Goal: Communication & Community: Answer question/provide support

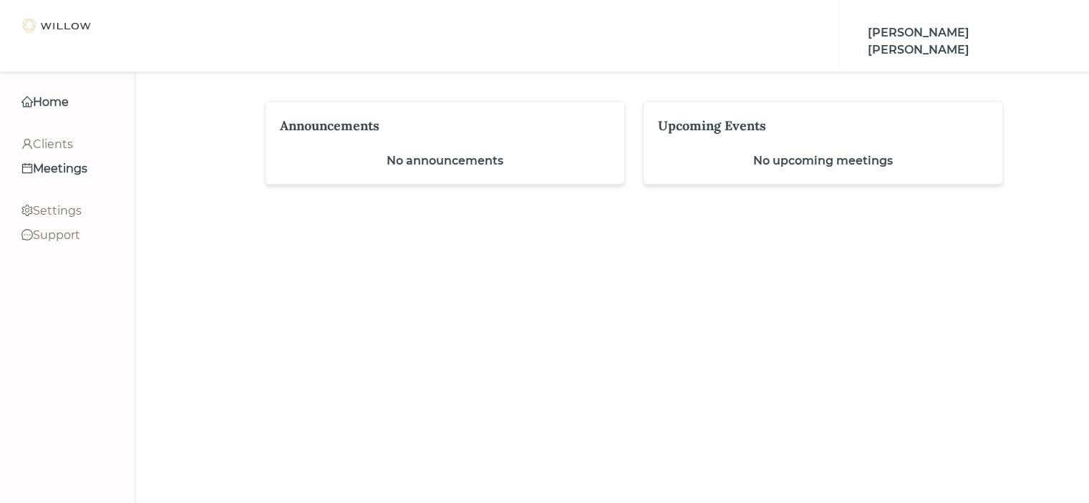
click at [76, 171] on div "Meetings" at bounding box center [67, 168] width 92 height 17
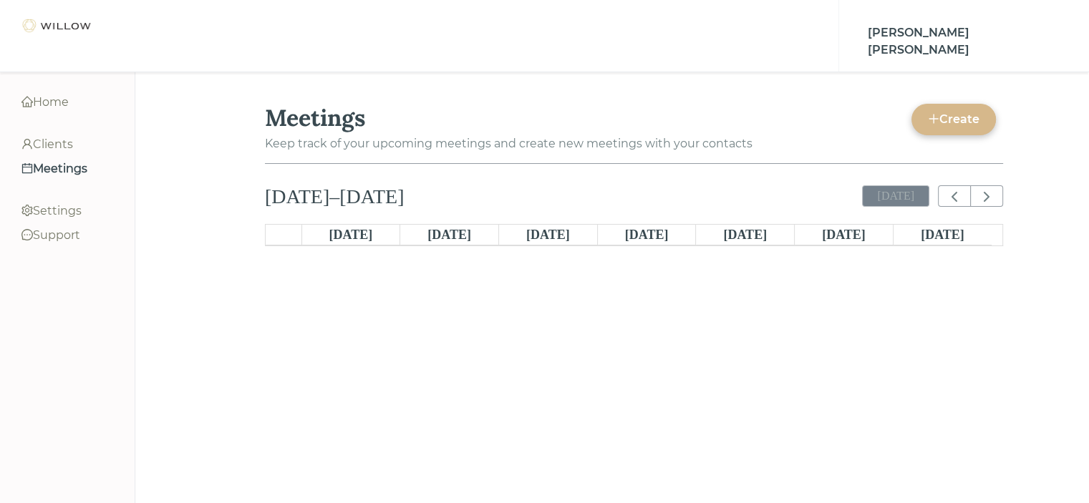
scroll to position [271, 0]
click at [58, 145] on div "Clients" at bounding box center [67, 144] width 92 height 17
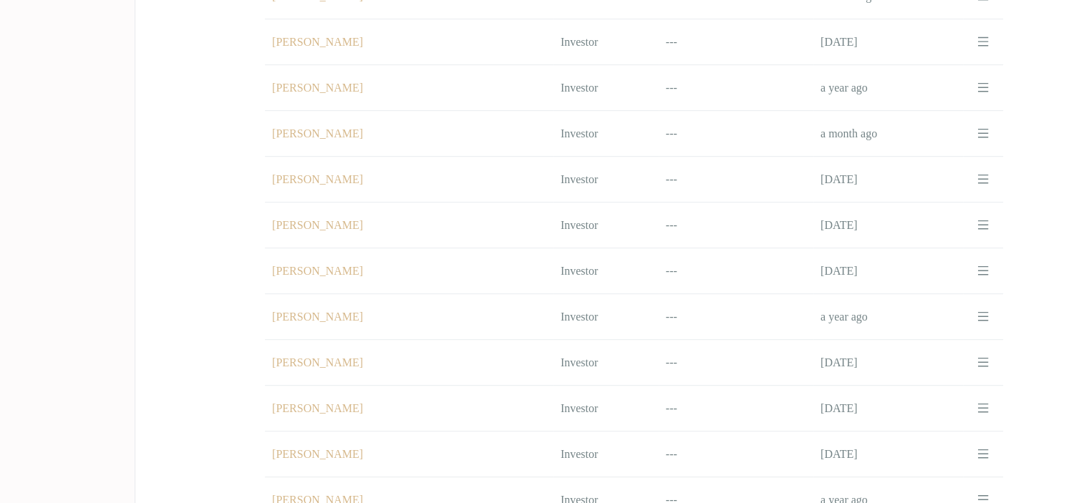
scroll to position [798, 0]
click at [329, 160] on td "Name [PERSON_NAME]" at bounding box center [409, 183] width 289 height 46
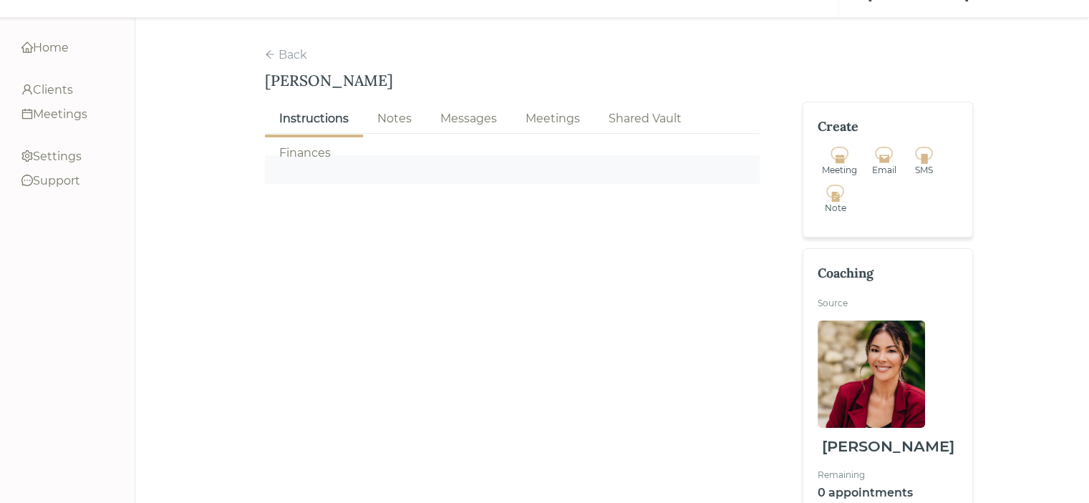
scroll to position [129, 0]
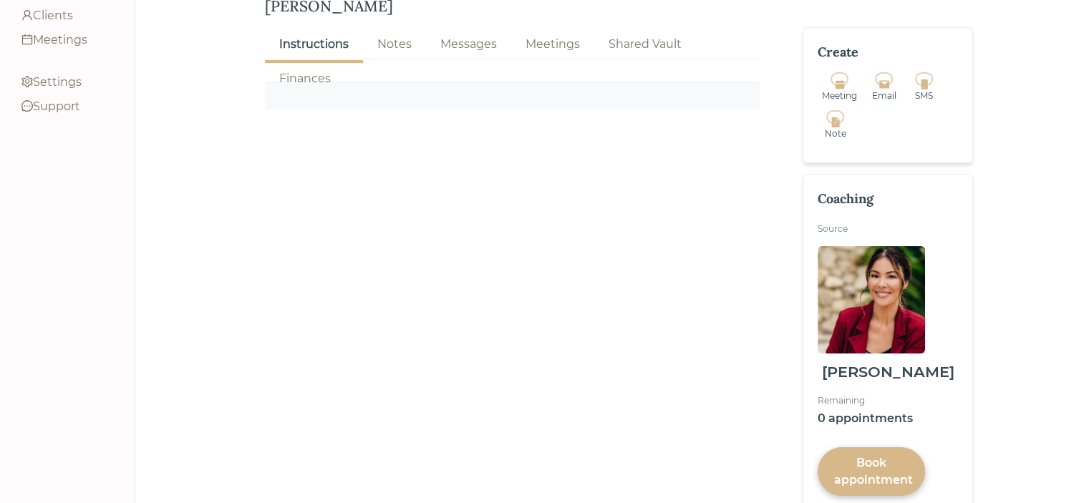
click at [415, 29] on link "Notes" at bounding box center [394, 45] width 63 height 32
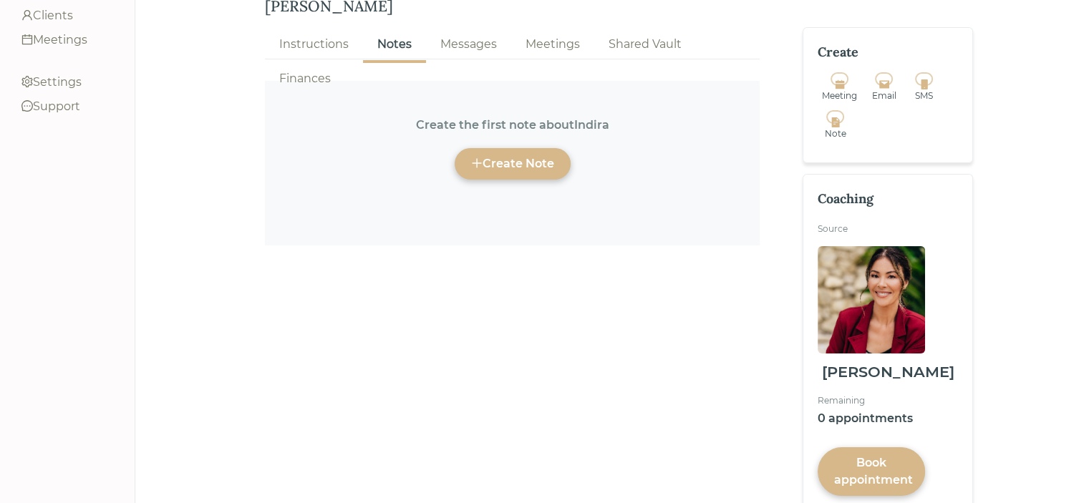
click at [533, 155] on div "Create Note" at bounding box center [512, 163] width 83 height 17
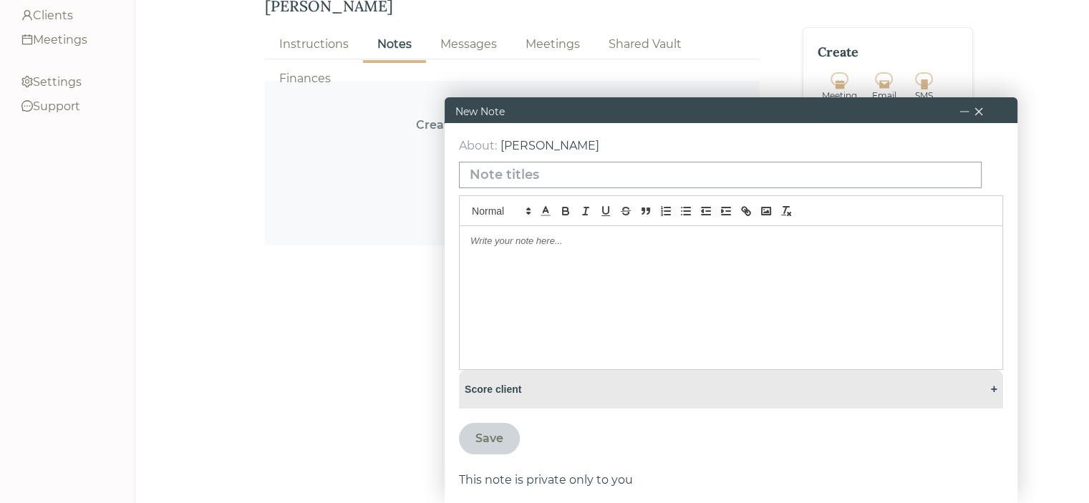
click at [493, 171] on input at bounding box center [720, 175] width 523 height 26
type input "A"
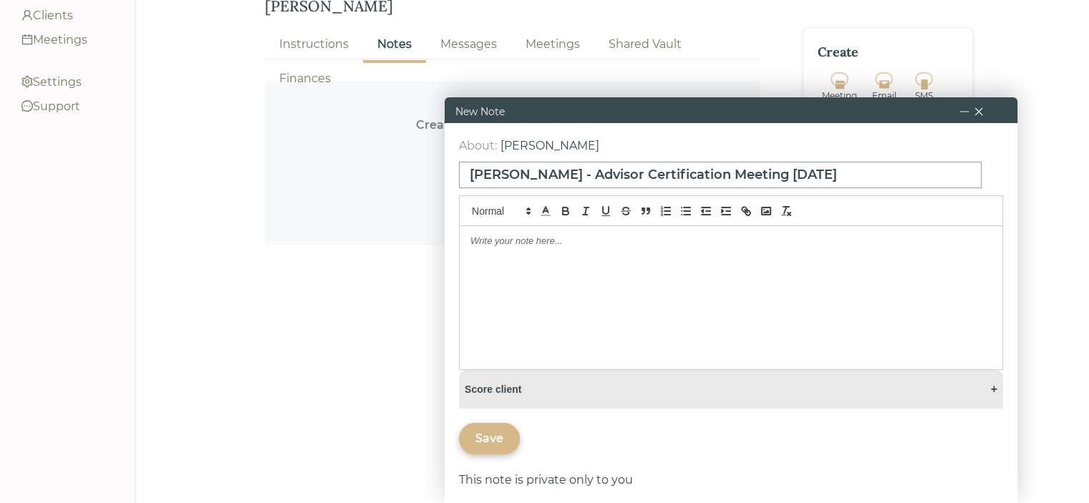
type input "[PERSON_NAME] - Advisor Certification Meeting [DATE]"
click at [465, 241] on div at bounding box center [731, 297] width 543 height 143
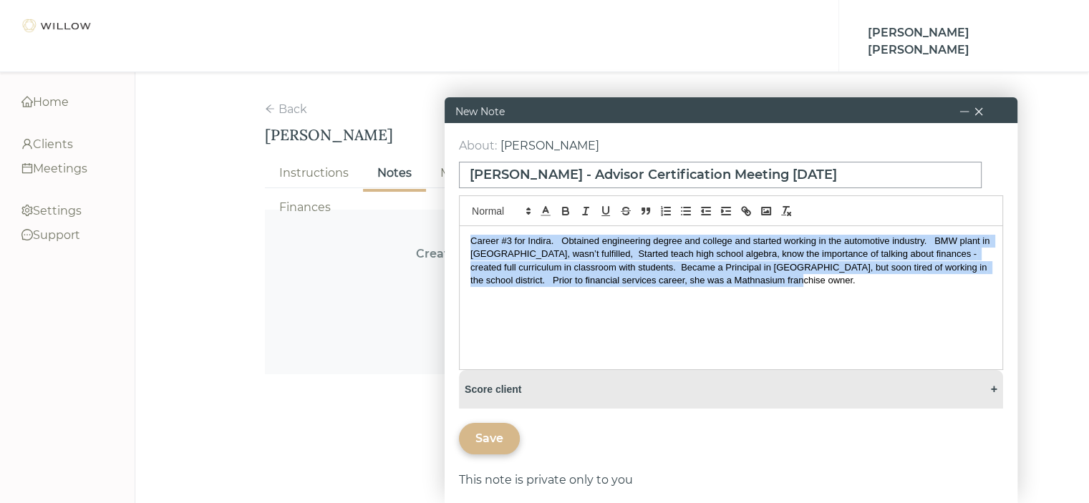
drag, startPoint x: 776, startPoint y: 281, endPoint x: 432, endPoint y: 237, distance: 347.2
click at [432, 237] on div "[PERSON_NAME] Menu Home Clients Meetings Settings Support Log out Home Clients …" at bounding box center [544, 251] width 1089 height 503
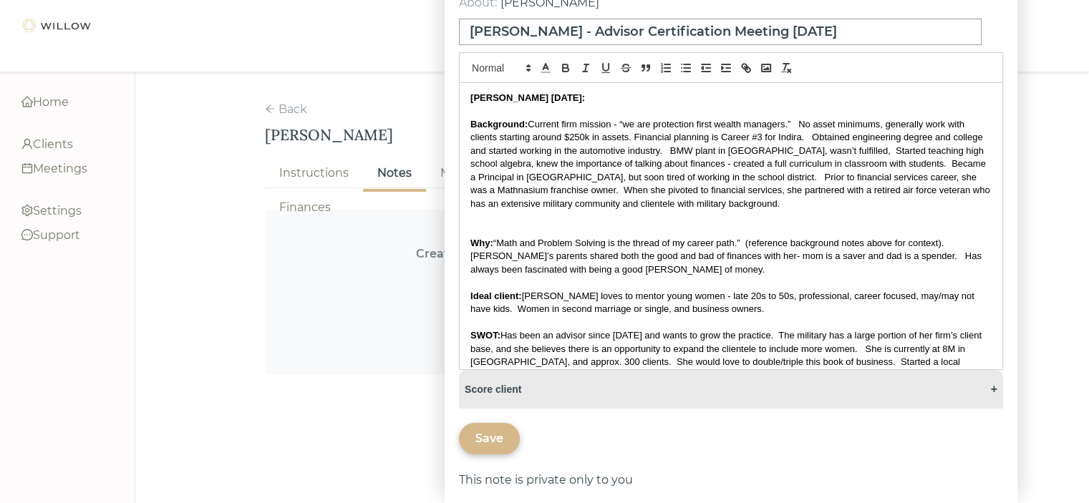
scroll to position [103, 0]
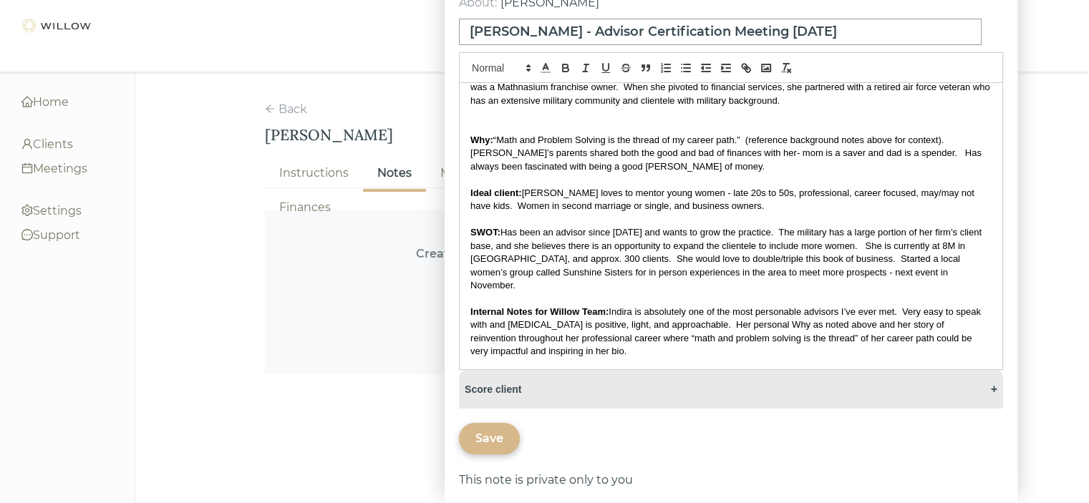
click at [491, 435] on div "Save" at bounding box center [489, 438] width 28 height 17
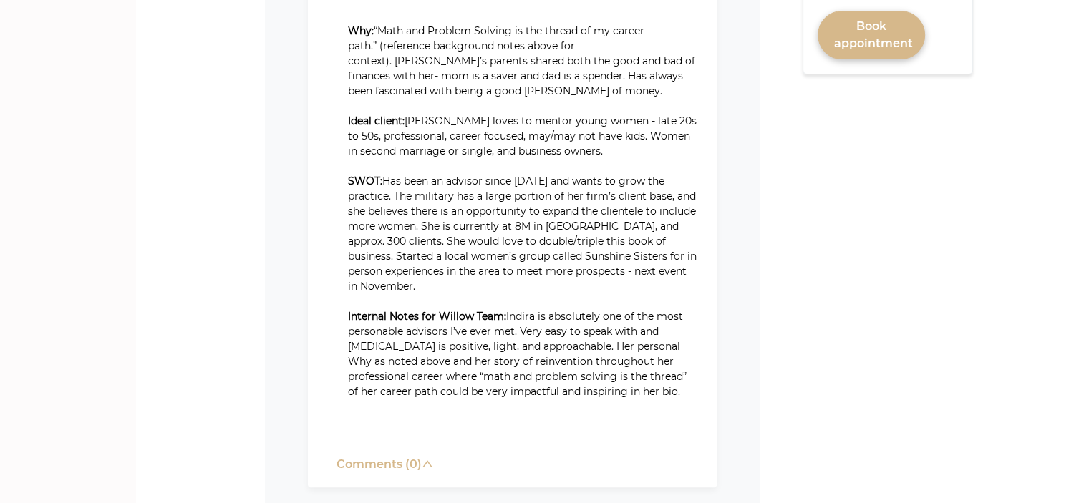
scroll to position [569, 0]
click at [602, 357] on p "Internal Notes for Willow Team: Indira is absolutely one of the most personable…" at bounding box center [523, 351] width 350 height 90
click at [589, 351] on p "Internal Notes for Willow Team: Indira is absolutely one of the most personable…" at bounding box center [523, 351] width 350 height 90
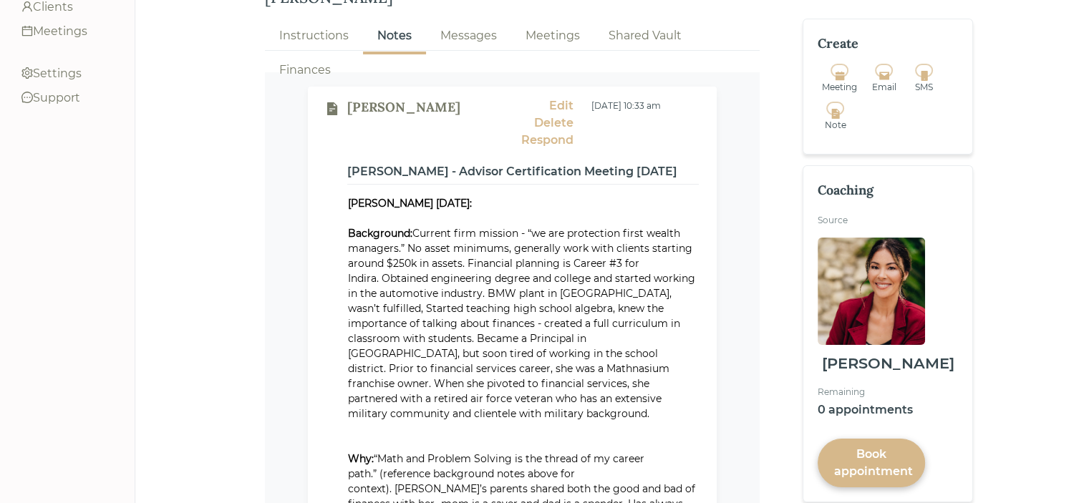
scroll to position [92, 0]
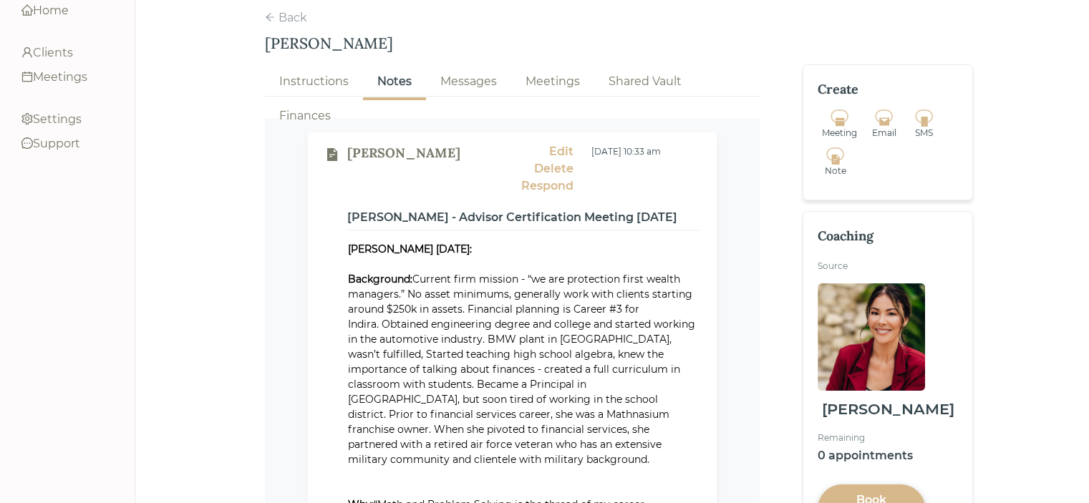
click at [560, 143] on div "Edit" at bounding box center [561, 151] width 24 height 17
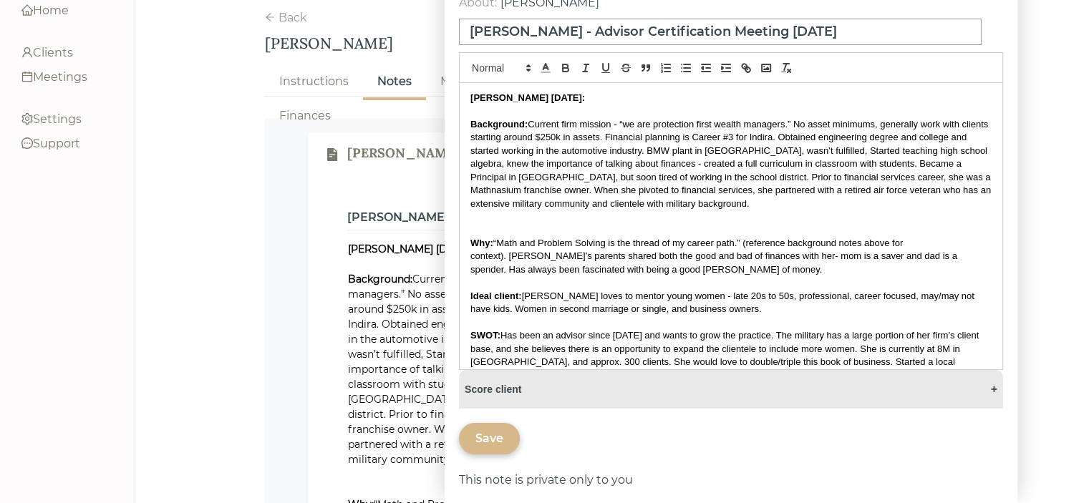
scroll to position [127, 0]
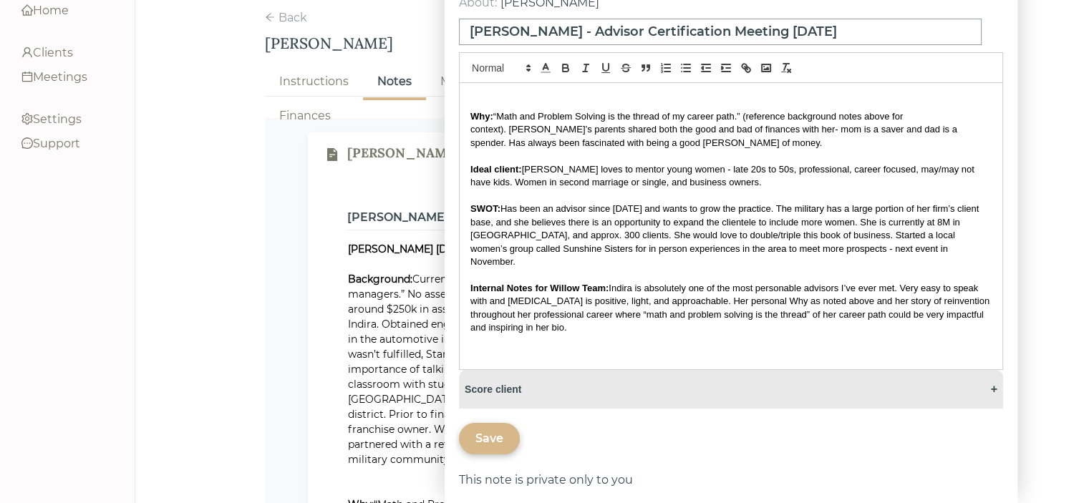
click at [613, 313] on p "Internal Notes for Willow Team: Indira is absolutely one of the most personable…" at bounding box center [730, 308] width 521 height 53
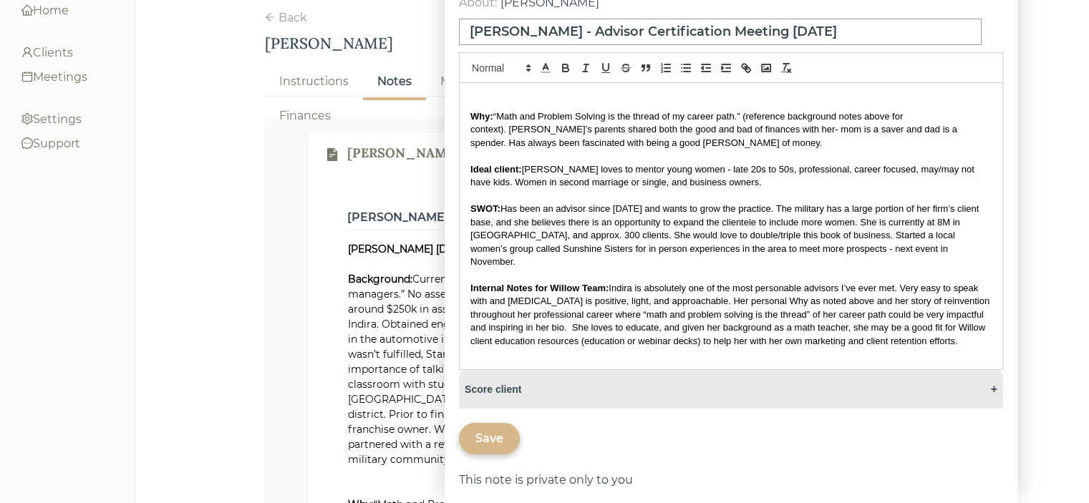
click at [497, 436] on div "Save" at bounding box center [489, 438] width 28 height 17
